Goal: Task Accomplishment & Management: Manage account settings

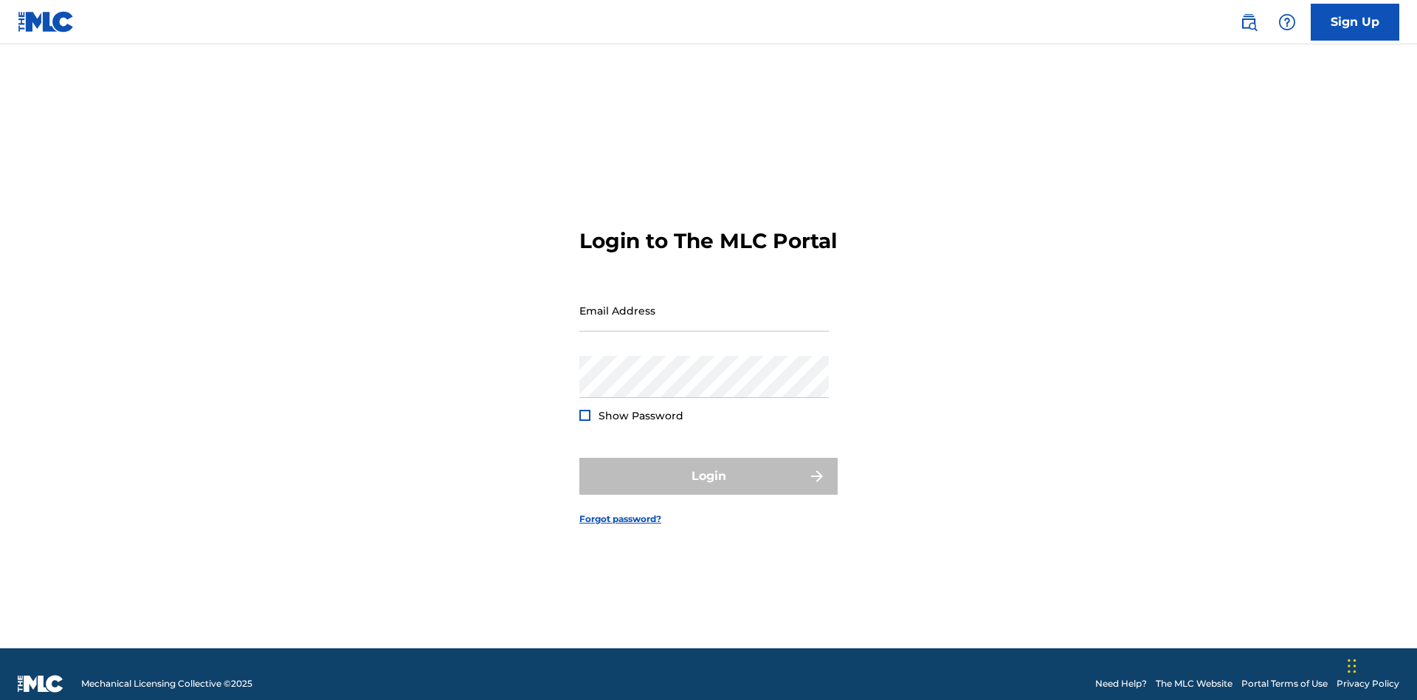
scroll to position [19, 0]
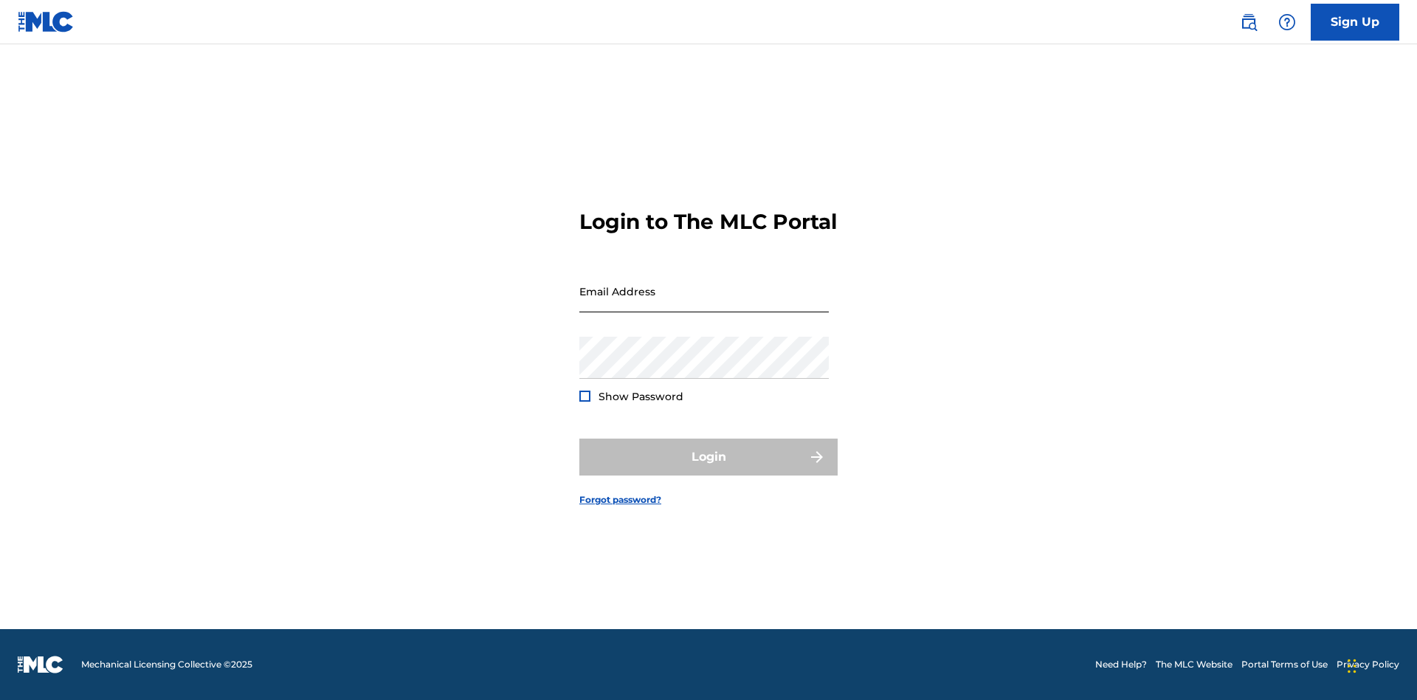
click at [704, 303] on input "Email Address" at bounding box center [703, 291] width 249 height 42
type input "[EMAIL_ADDRESS][DOMAIN_NAME]"
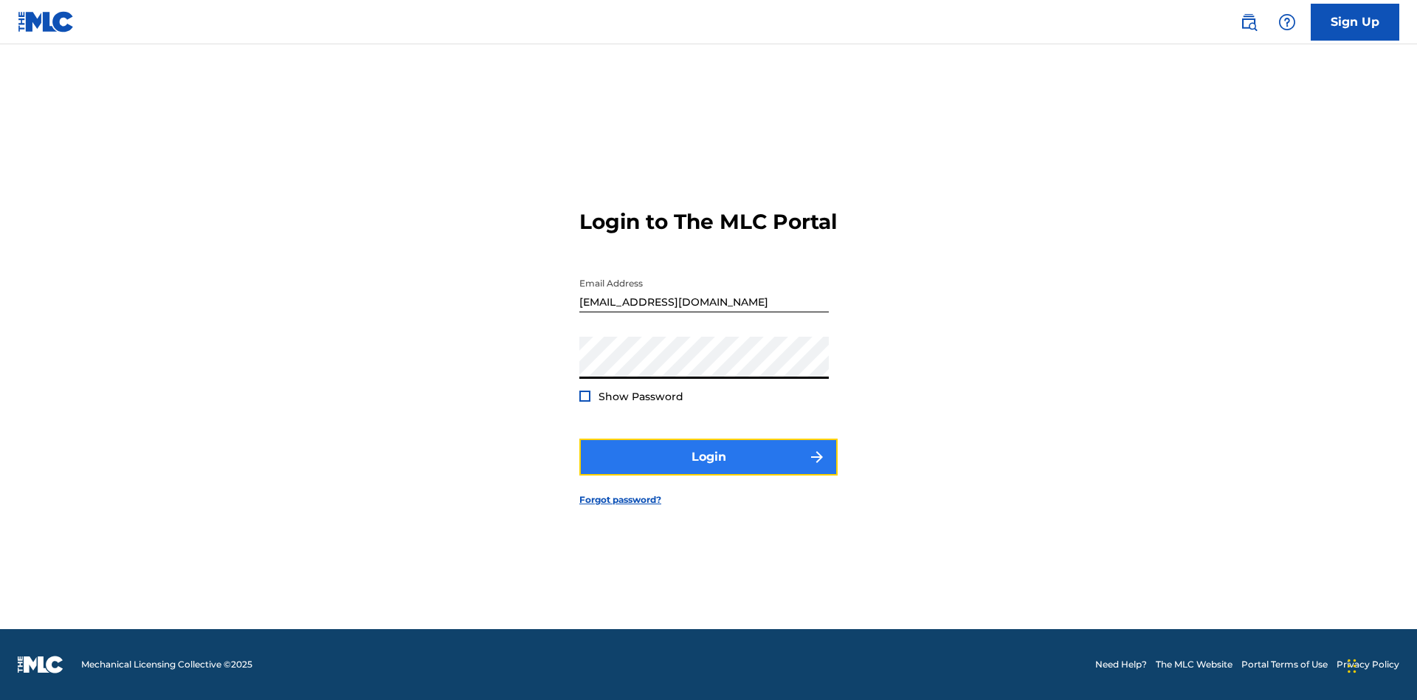
click at [709, 469] on button "Login" at bounding box center [708, 456] width 258 height 37
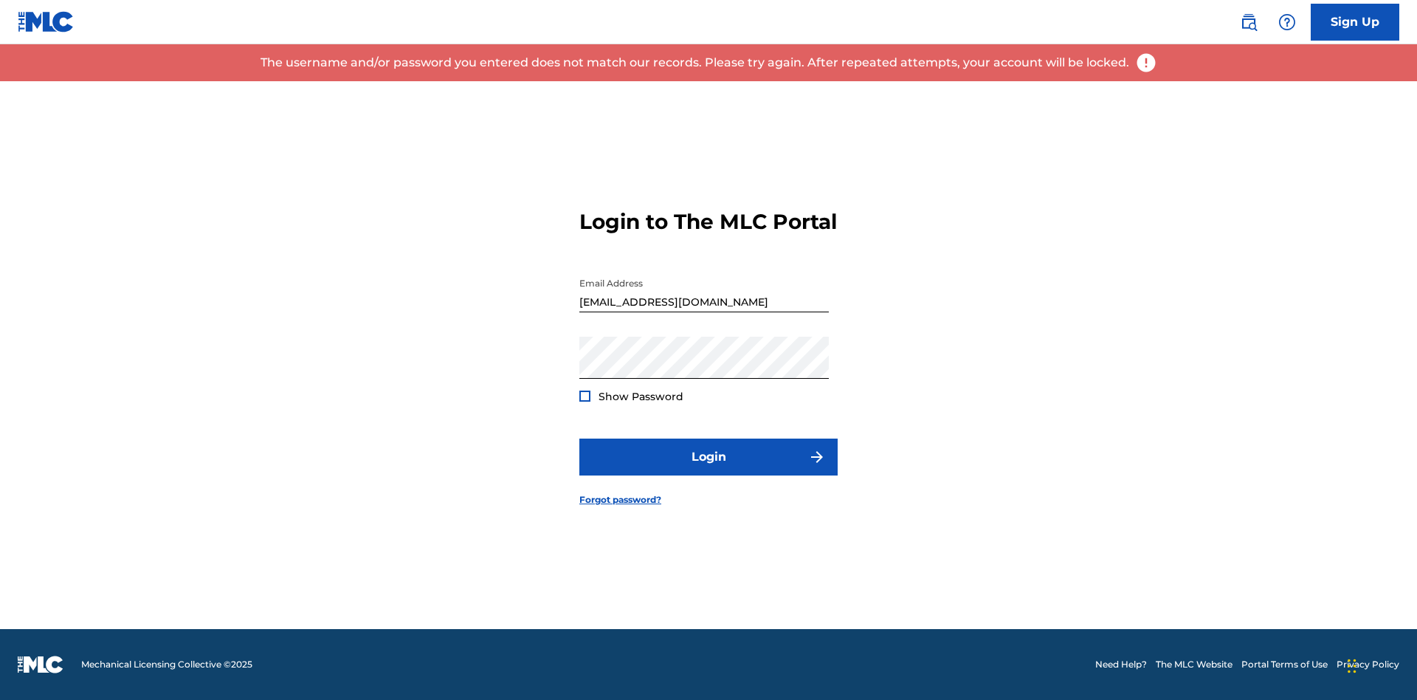
click at [704, 303] on input "bademailaddress@gmail.com" at bounding box center [703, 291] width 249 height 42
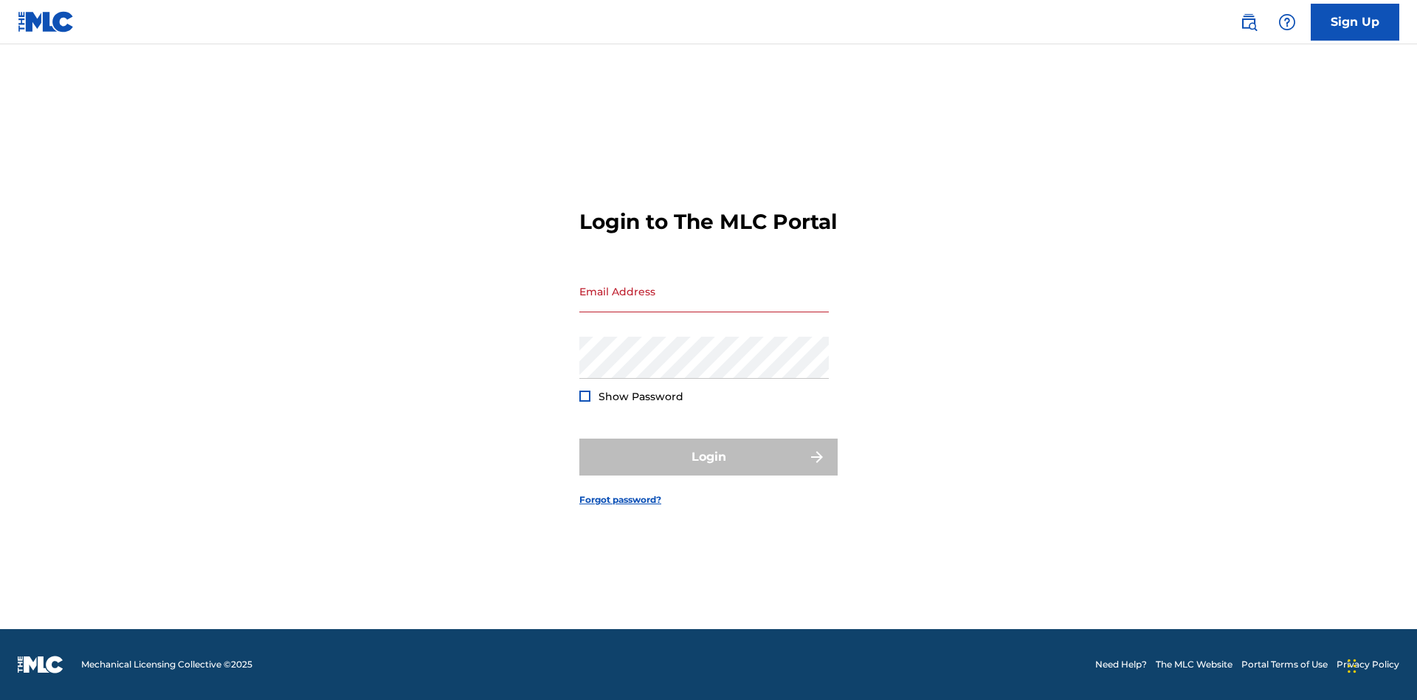
click at [704, 303] on input "Email Address" at bounding box center [703, 291] width 249 height 42
type input "Duke.McTesterson@gmail.com"
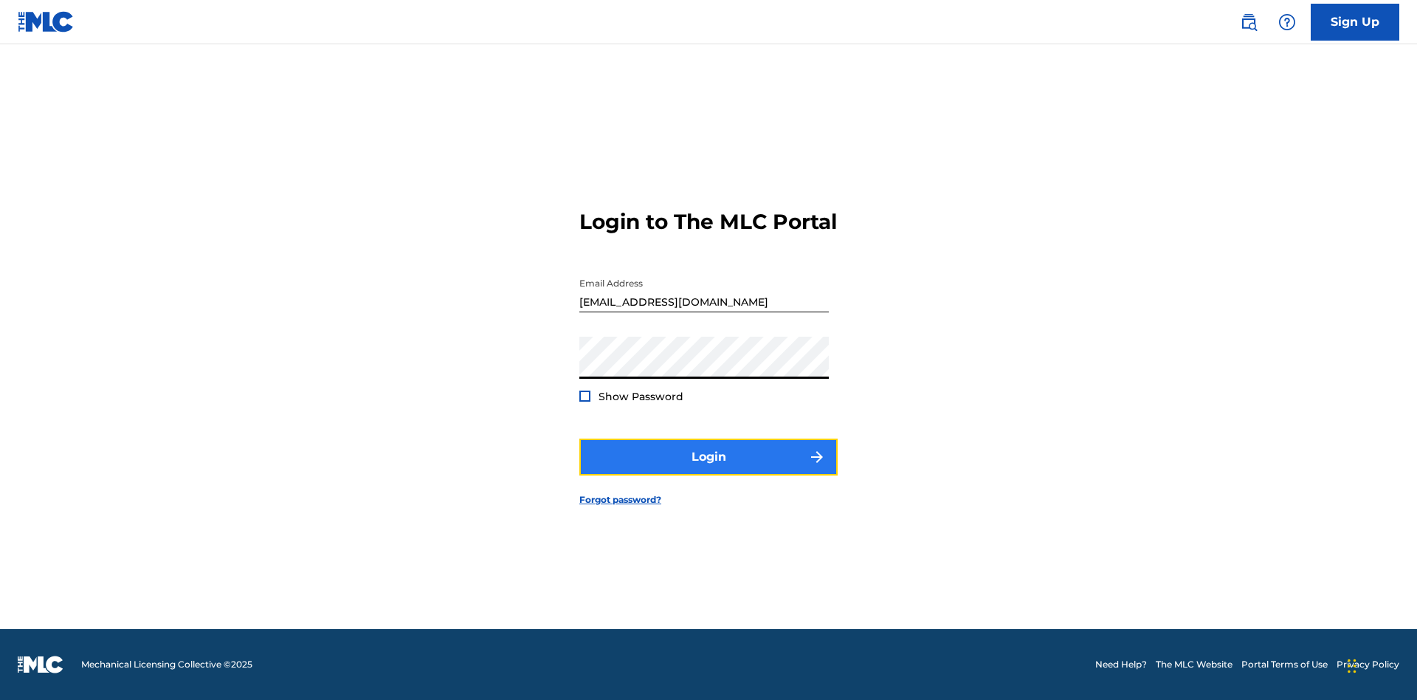
click at [709, 469] on button "Login" at bounding box center [708, 456] width 258 height 37
